Goal: Transaction & Acquisition: Obtain resource

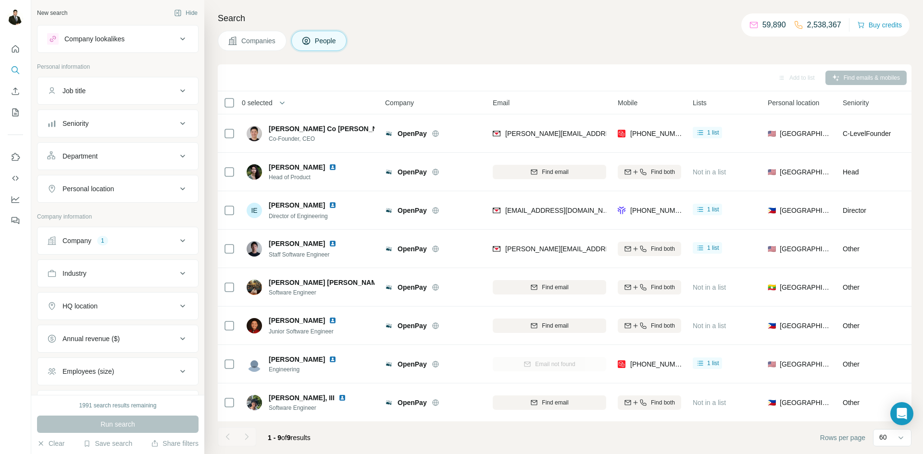
click at [138, 242] on div "Company 1" at bounding box center [112, 241] width 130 height 10
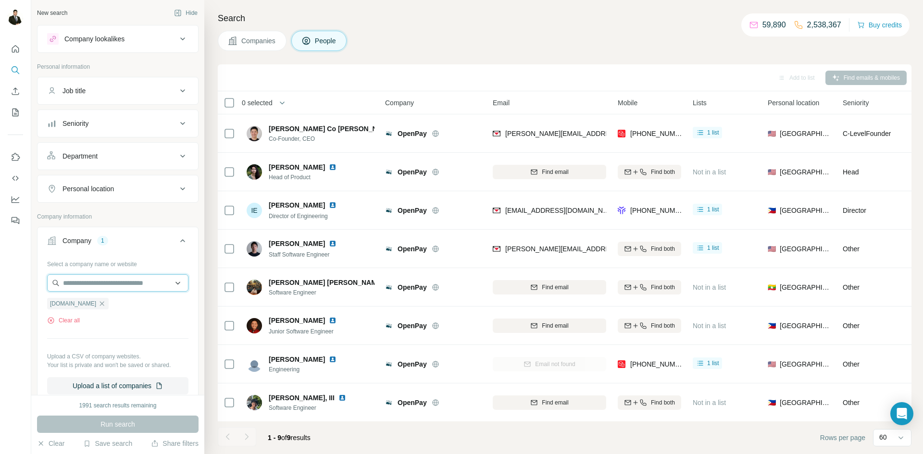
click at [92, 283] on input "text" at bounding box center [117, 282] width 141 height 17
drag, startPoint x: 105, startPoint y: 328, endPoint x: 84, endPoint y: 322, distance: 21.9
click at [105, 327] on div "Select a company name or website [DOMAIN_NAME] Clear all Upload a CSV of compan…" at bounding box center [117, 325] width 141 height 138
click at [78, 305] on icon "button" at bounding box center [80, 304] width 8 height 8
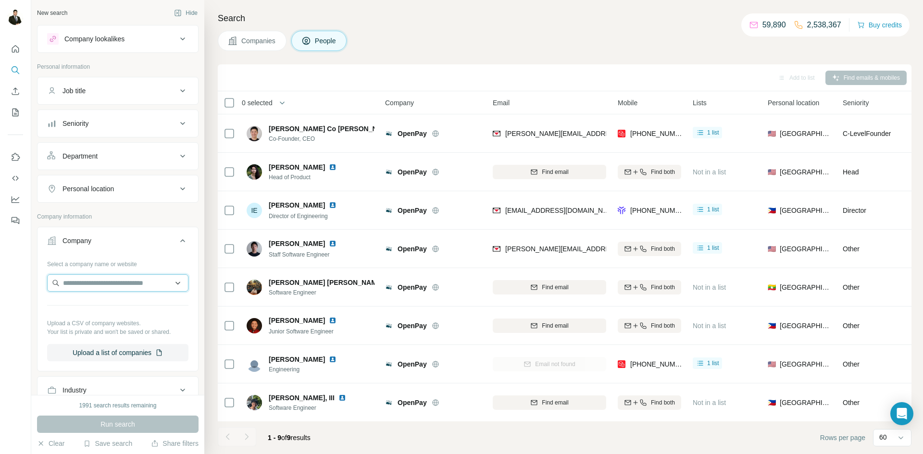
click at [86, 282] on input "text" at bounding box center [117, 282] width 141 height 17
type input "**********"
click at [105, 307] on p "Ascidian Therapeutics" at bounding box center [107, 305] width 66 height 10
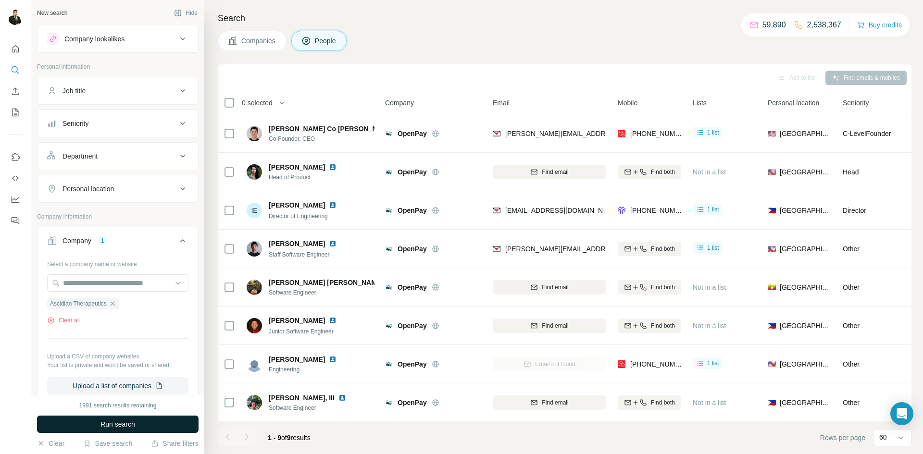
click at [130, 426] on span "Run search" at bounding box center [117, 425] width 35 height 10
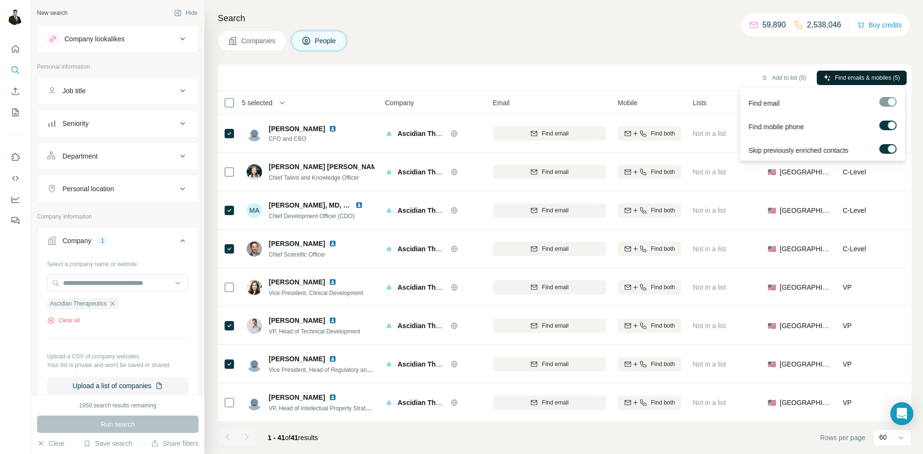
click at [860, 74] on span "Find emails & mobiles (5)" at bounding box center [867, 78] width 65 height 9
